Goal: Consume media (video, audio): Consume media (video, audio)

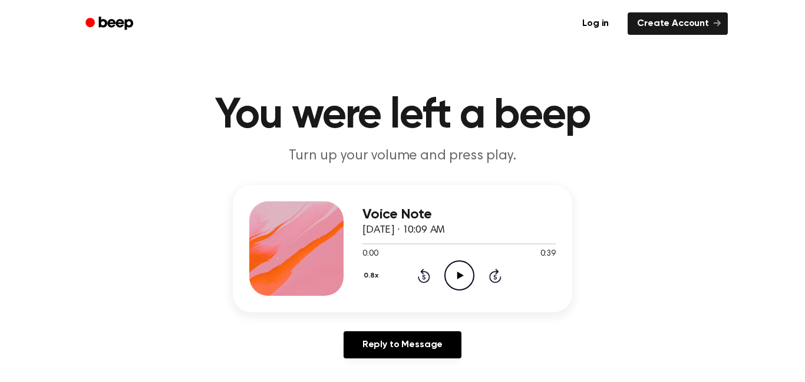
click at [455, 281] on icon "Play Audio" at bounding box center [460, 275] width 30 height 30
click at [377, 275] on button "0.8x" at bounding box center [373, 275] width 20 height 20
click at [394, 379] on div "1.5x" at bounding box center [385, 385] width 45 height 22
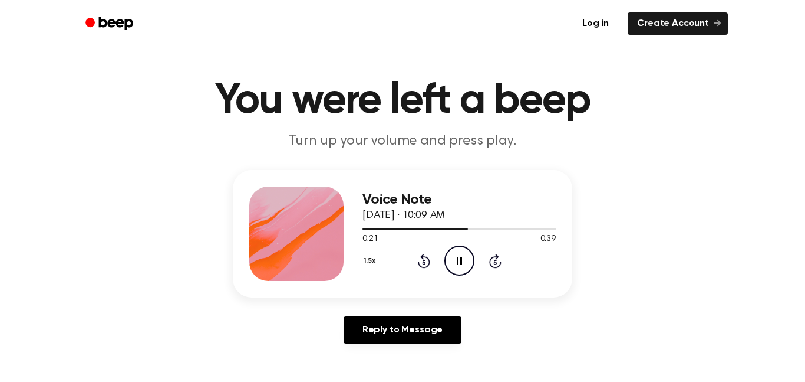
click at [363, 262] on button "1.5x" at bounding box center [371, 261] width 17 height 20
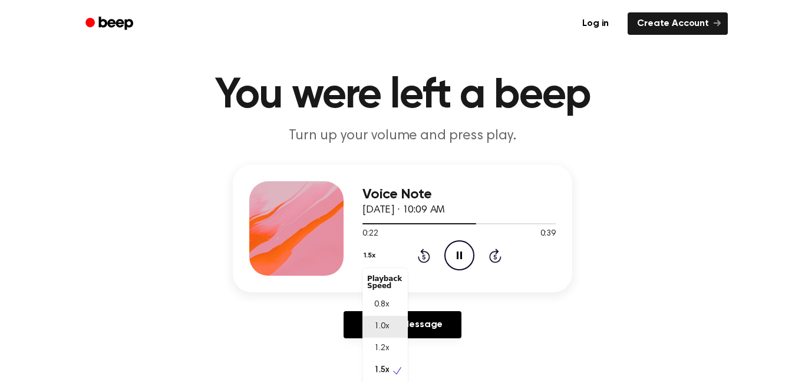
click at [379, 330] on span "1.0x" at bounding box center [381, 326] width 15 height 12
click at [371, 259] on button "1.0x" at bounding box center [372, 255] width 18 height 20
click at [396, 300] on div "0.8x" at bounding box center [385, 305] width 45 height 22
click at [460, 266] on icon "Play Audio" at bounding box center [460, 255] width 30 height 30
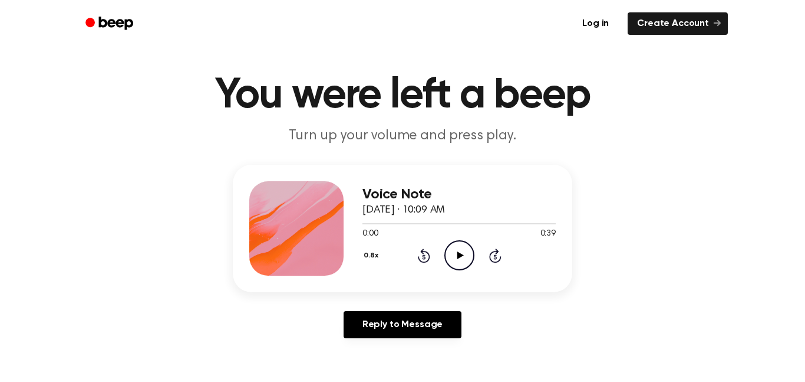
click at [804, 249] on main "You were left a beep Turn up your volume and press play. Voice Note [DATE] · 10…" at bounding box center [402, 343] width 805 height 727
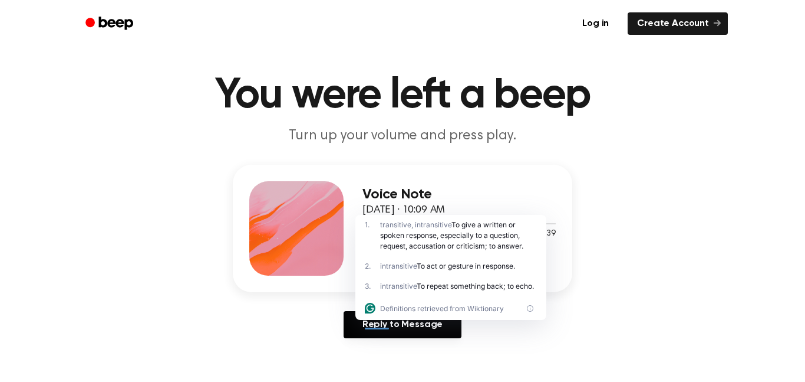
click at [767, 257] on div "Voice Note [DATE] · 10:09 AM 0:00 0:39 Your browser does not support the [objec…" at bounding box center [402, 256] width 777 height 183
